Goal: Task Accomplishment & Management: Use online tool/utility

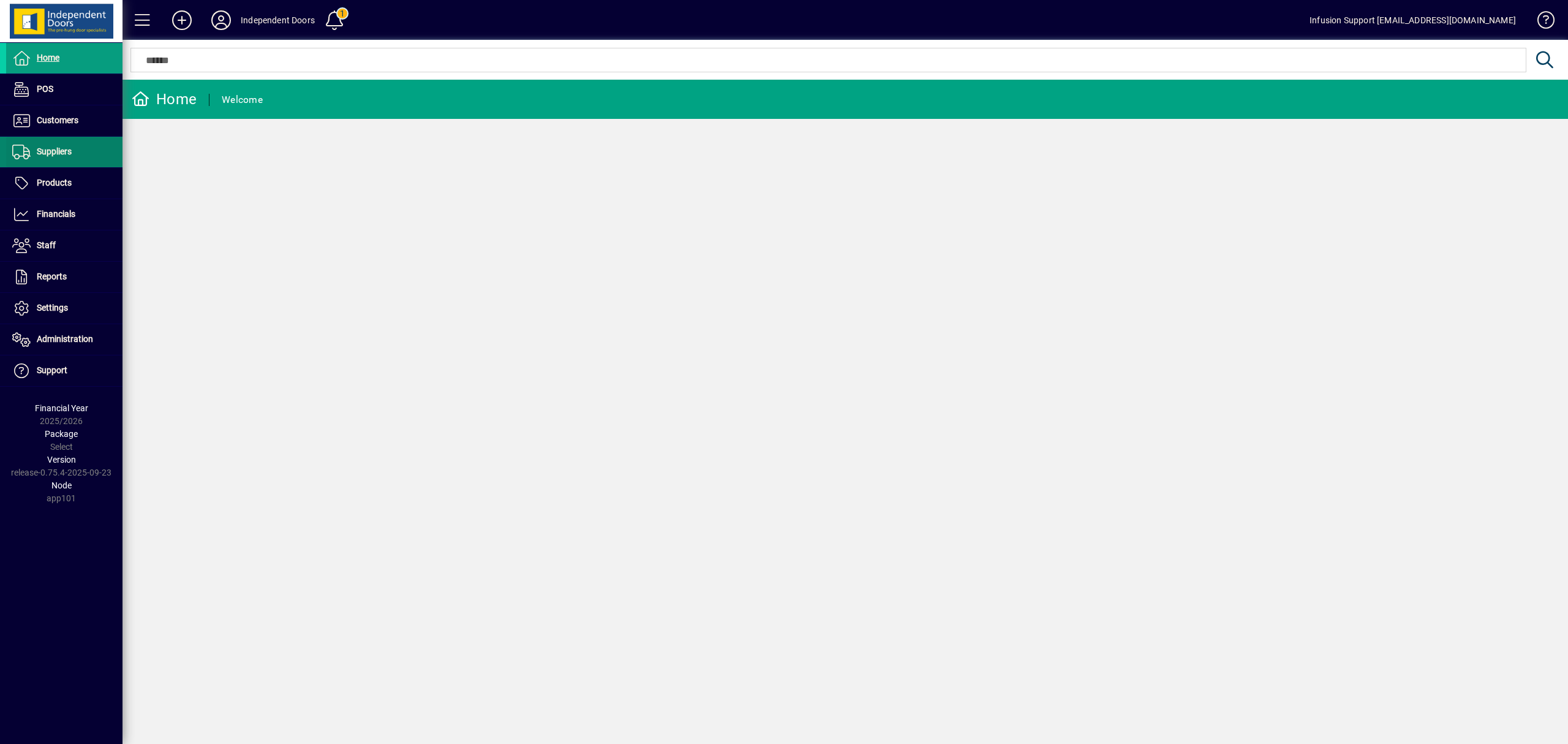
click at [62, 150] on span "Suppliers" at bounding box center [54, 151] width 35 height 10
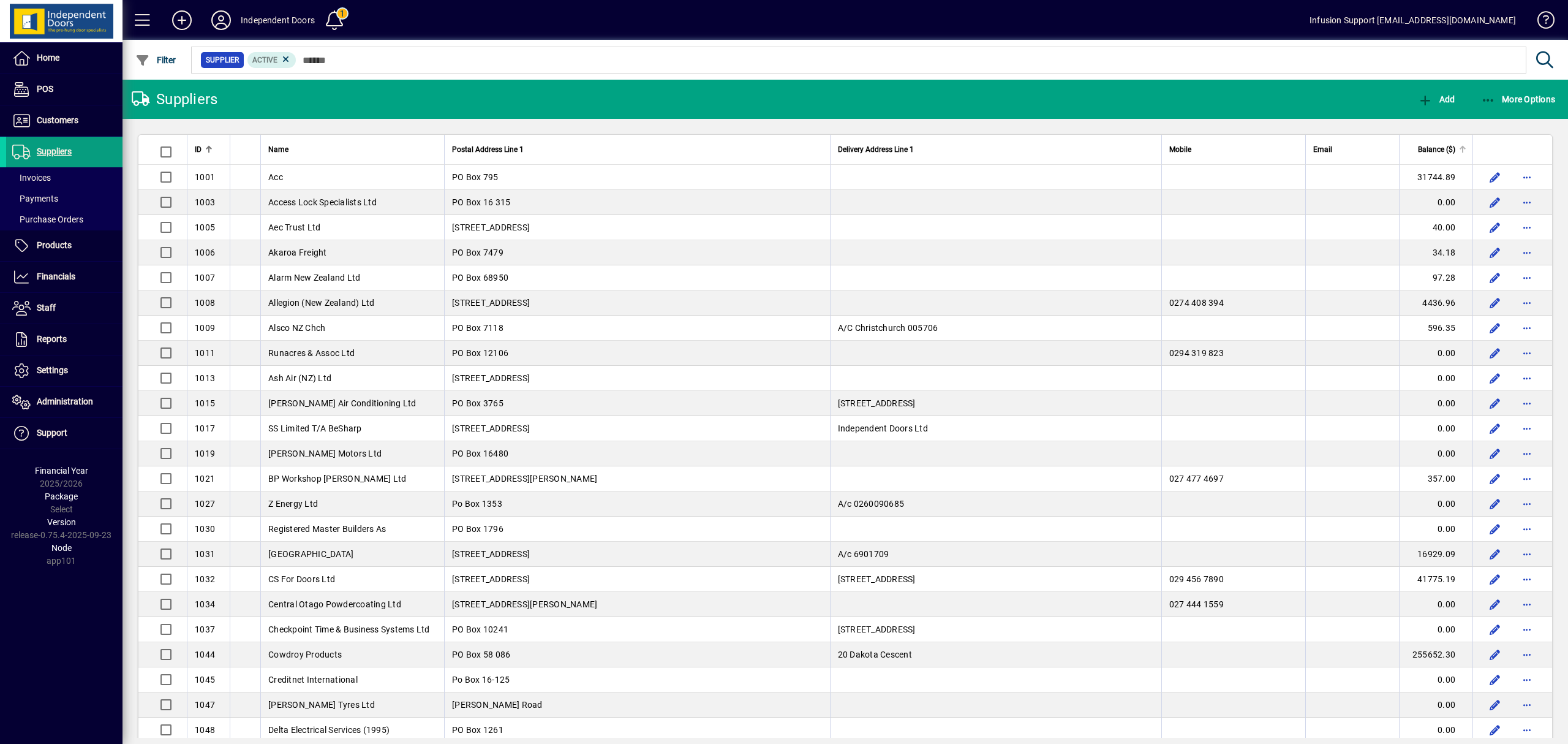
click at [1443, 149] on div "Balance ($)" at bounding box center [1437, 149] width 60 height 13
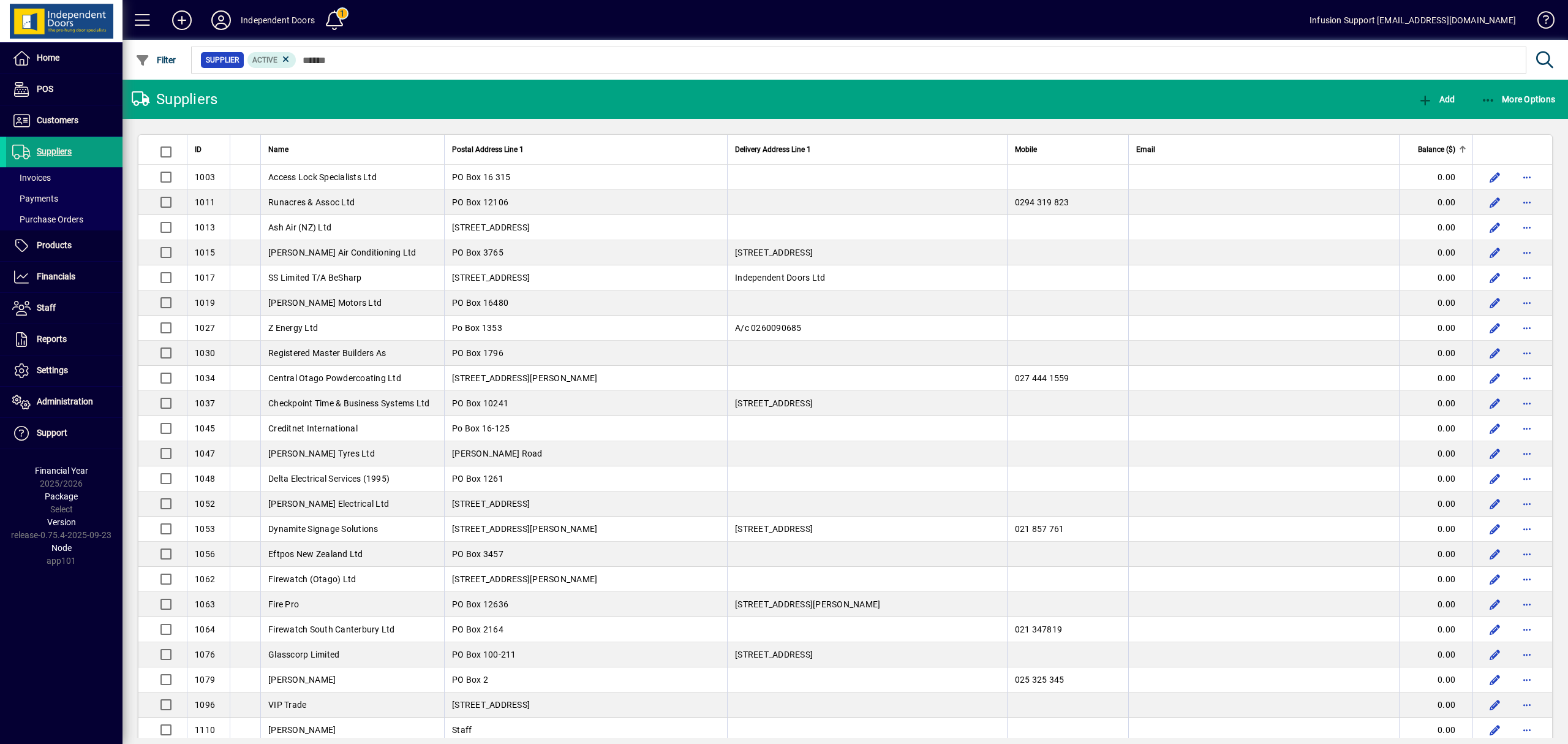
click at [1443, 149] on div "Balance ($)" at bounding box center [1437, 149] width 60 height 13
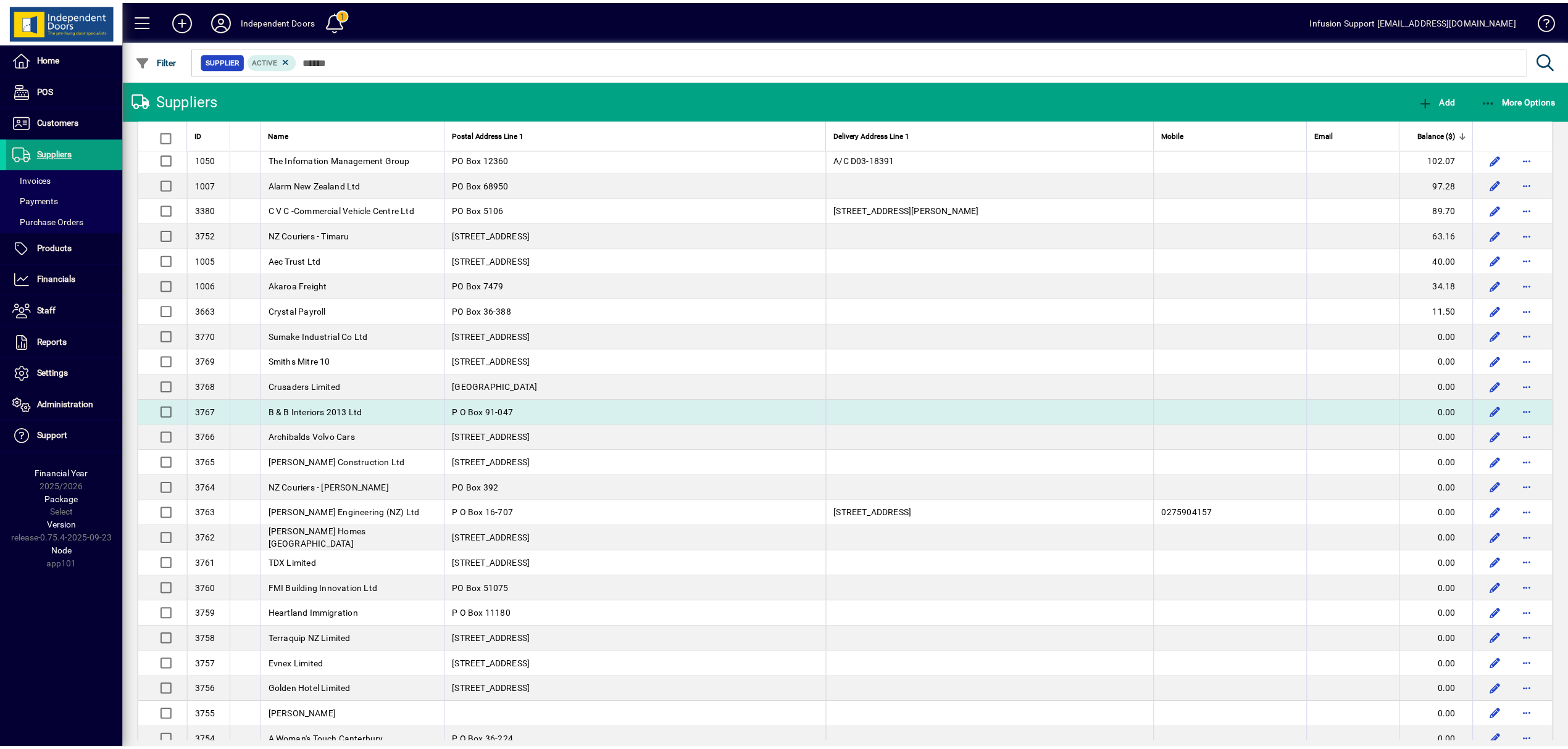
scroll to position [1892, 0]
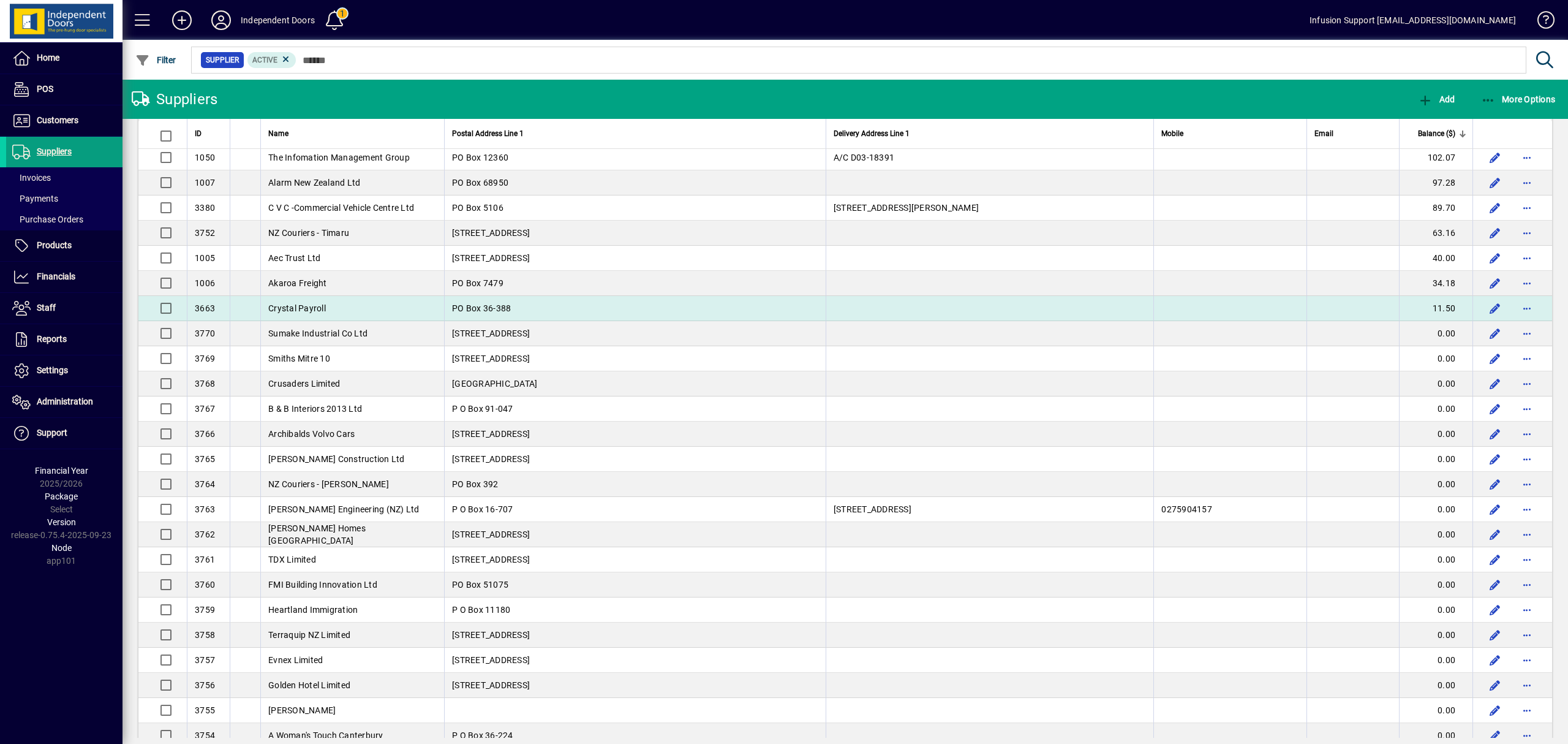
drag, startPoint x: 191, startPoint y: 148, endPoint x: 1451, endPoint y: 330, distance: 1273.1
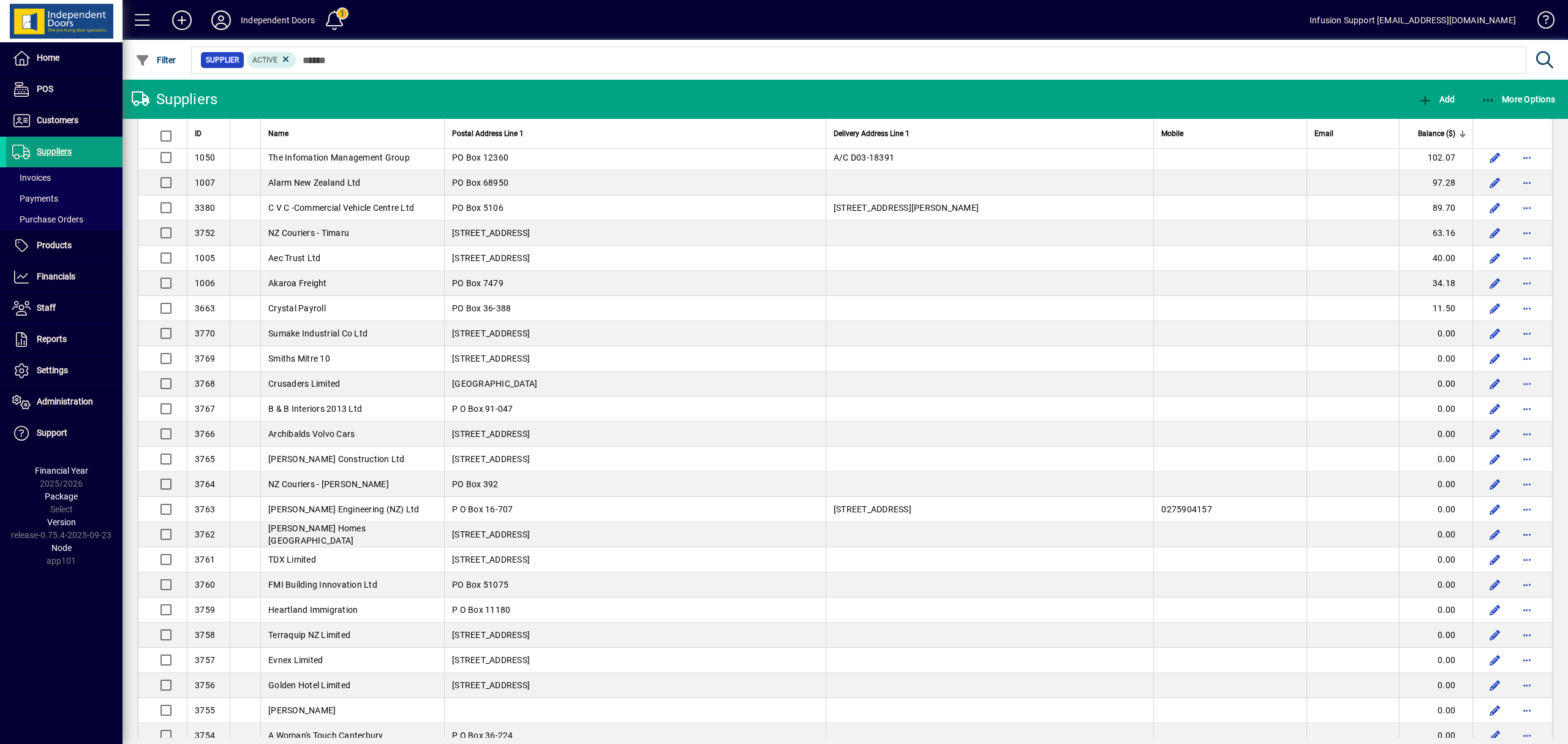
copy table "LO Ipsu Dolors Ametcon Adip 5 Elitsedd Eiusmod Temp 0 Incidi Utlab Etdolor ($) …"
click at [1544, 92] on span "button" at bounding box center [1518, 99] width 81 height 29
click at [1491, 120] on span "Aged Trial Balance" at bounding box center [1473, 126] width 106 height 12
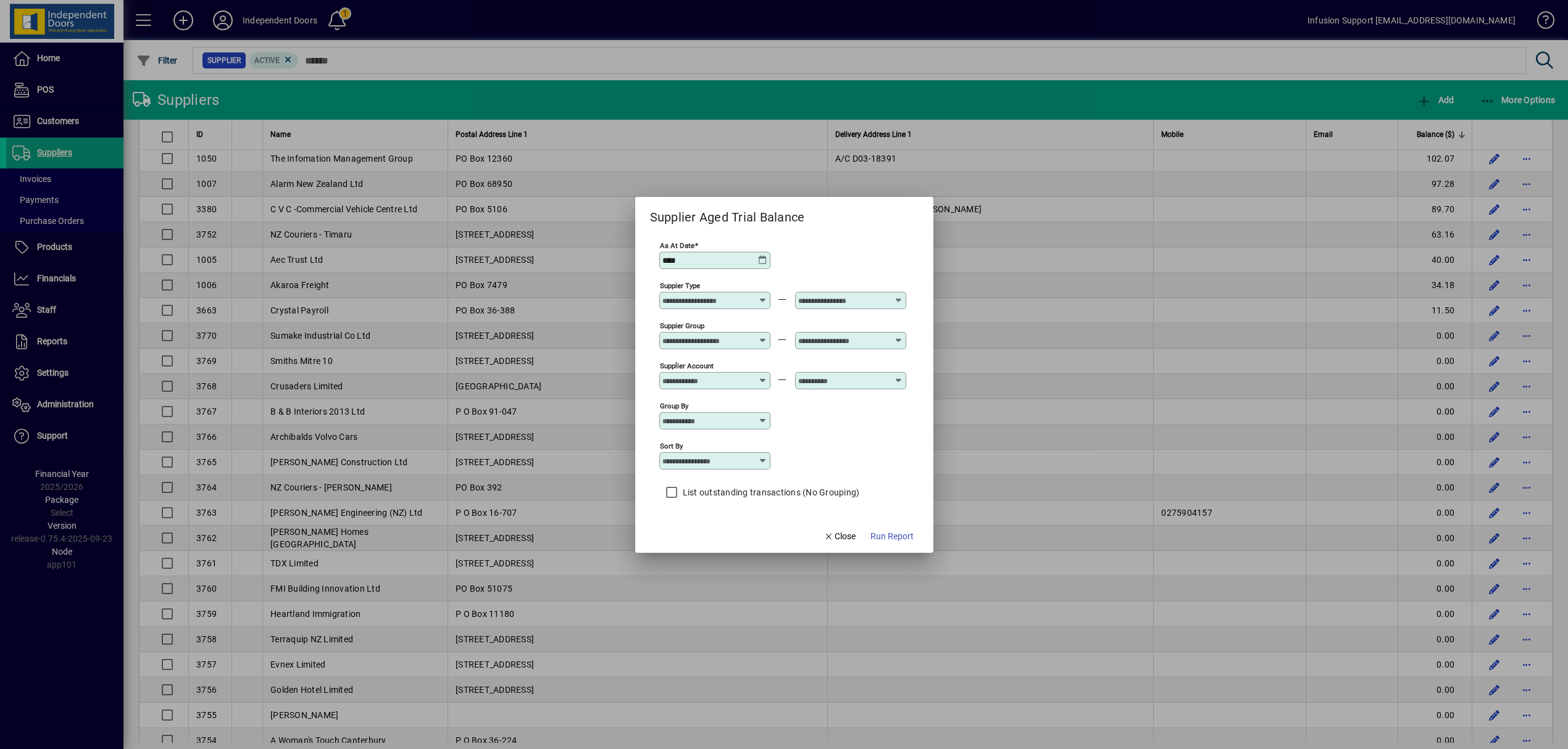
type input "**********"
click at [896, 533] on span "Run Report" at bounding box center [892, 536] width 43 height 13
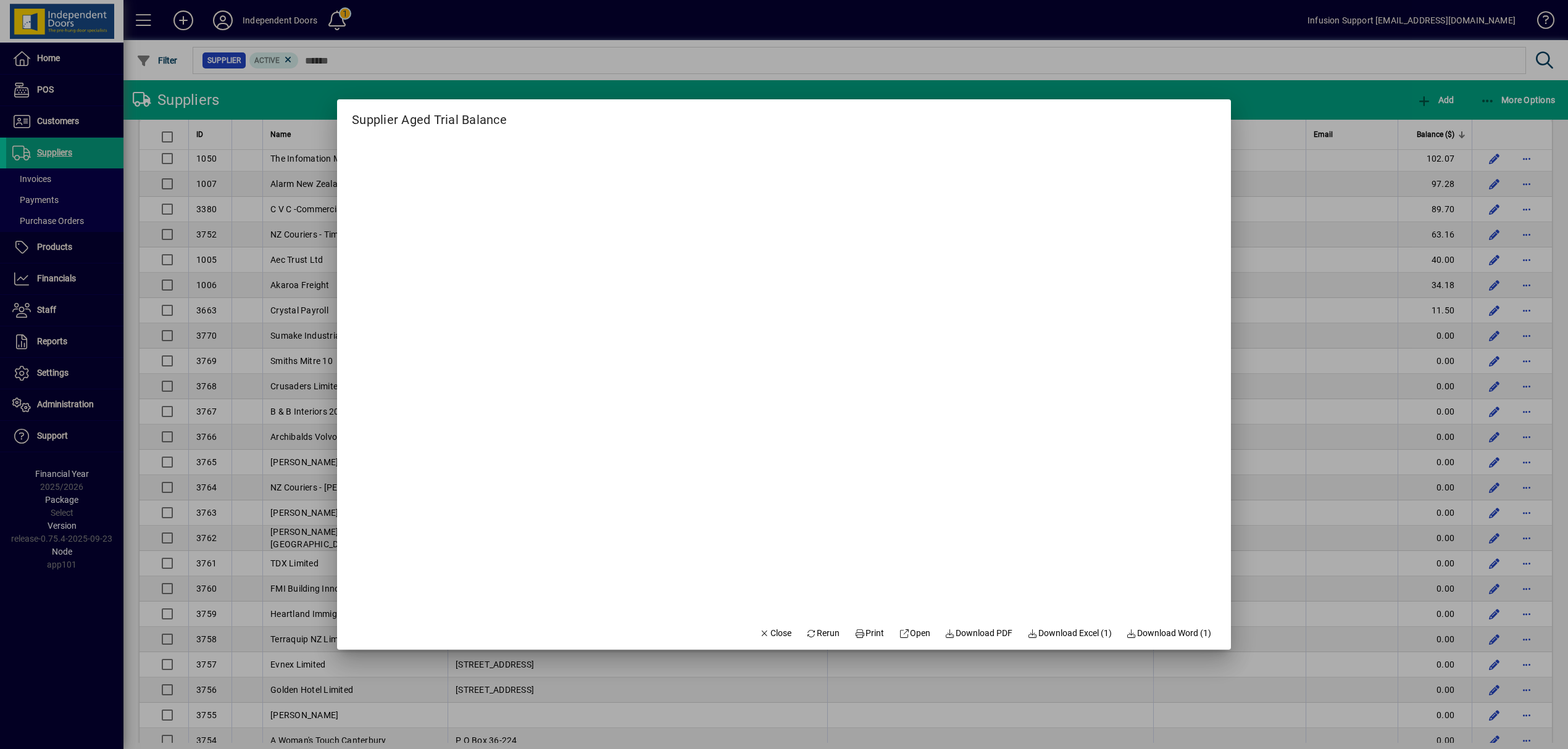
click at [1045, 634] on span "Download Excel (1)" at bounding box center [1069, 633] width 84 height 13
drag, startPoint x: 767, startPoint y: 630, endPoint x: 733, endPoint y: 606, distance: 41.6
click at [767, 630] on span "Close" at bounding box center [775, 633] width 32 height 13
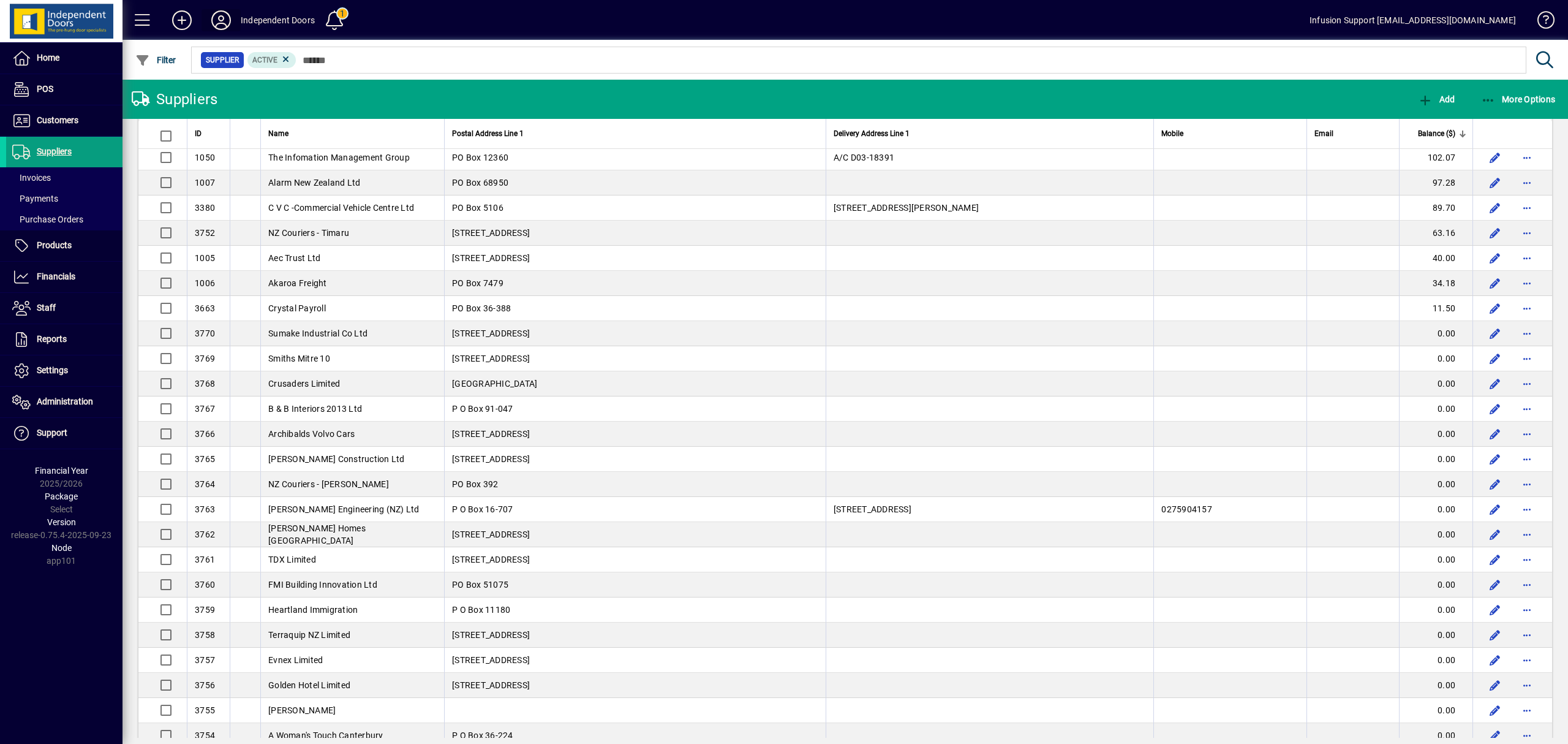
click at [224, 12] on icon at bounding box center [222, 21] width 25 height 20
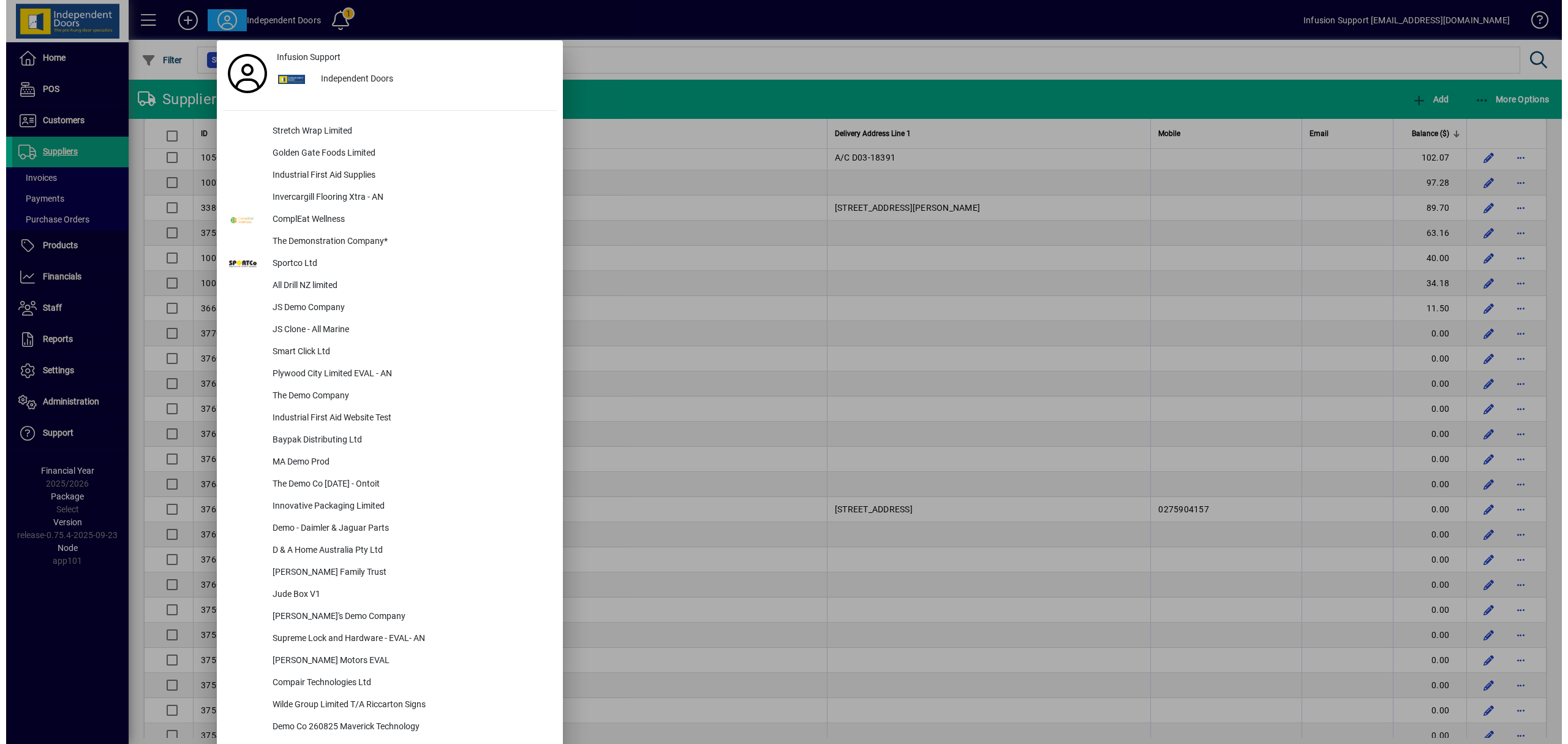
scroll to position [1388, 0]
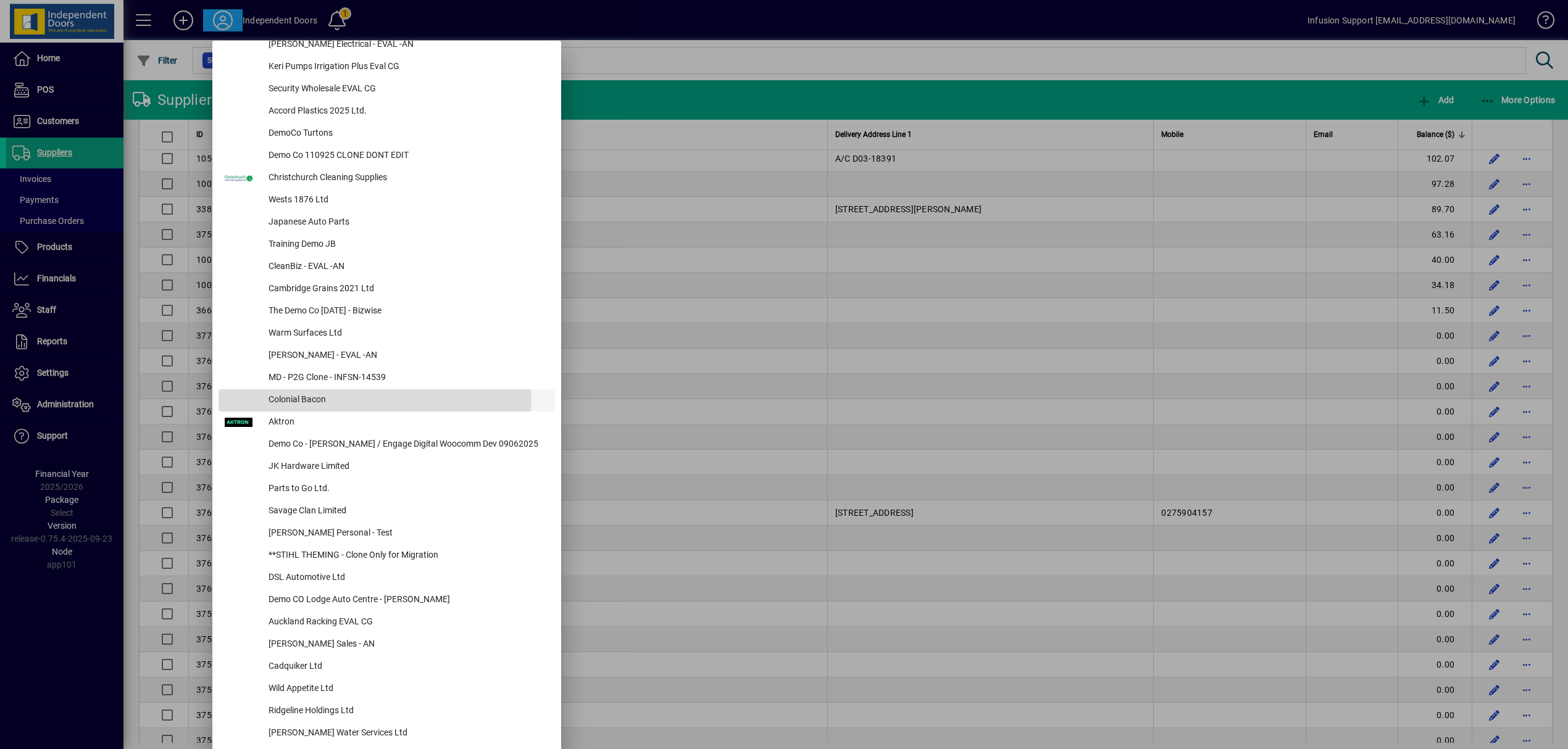
click at [311, 400] on div "Colonial Bacon" at bounding box center [406, 400] width 296 height 23
